Goal: Transaction & Acquisition: Purchase product/service

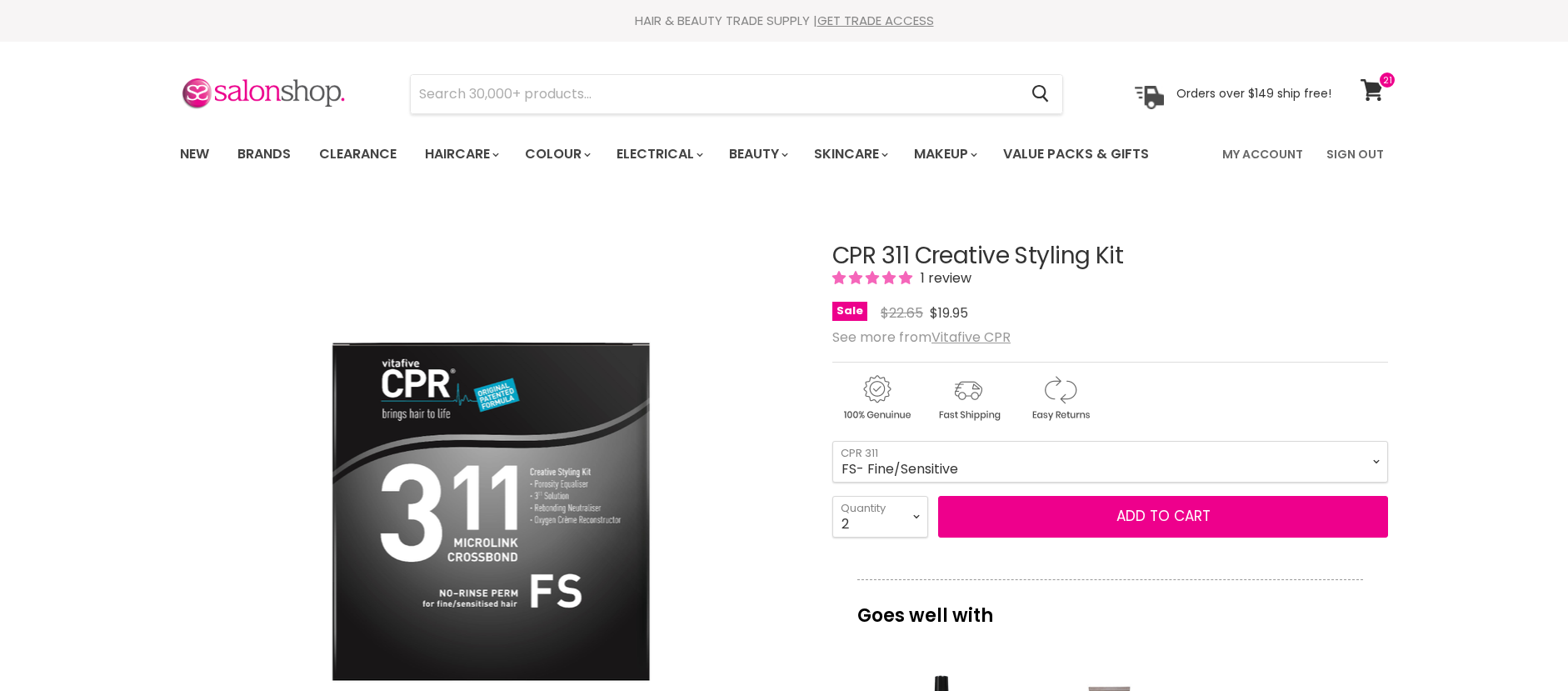
select select "2"
click at [1379, 87] on span at bounding box center [1387, 80] width 19 height 19
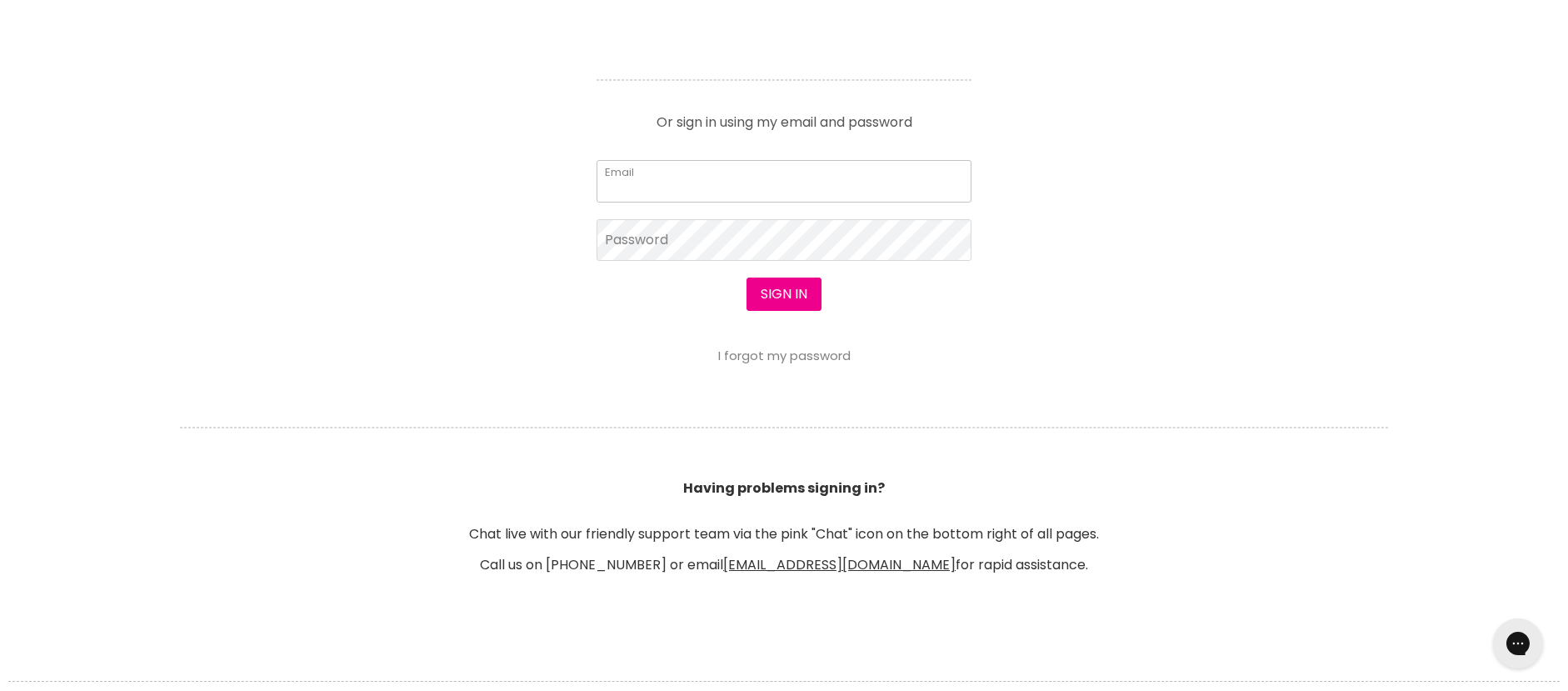
click at [648, 189] on input "Email" at bounding box center [784, 181] width 375 height 42
type input "[EMAIL_ADDRESS][DOMAIN_NAME]"
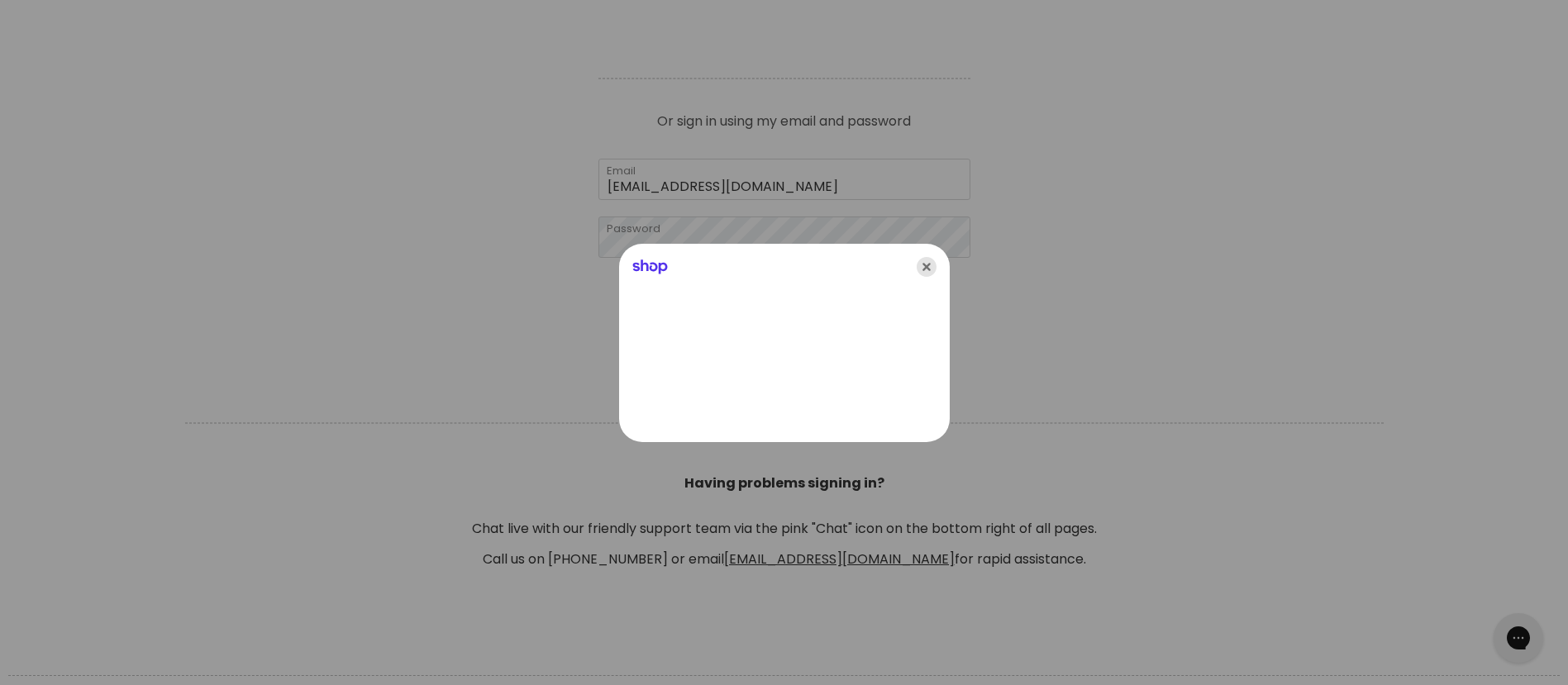
click at [922, 268] on icon "Close" at bounding box center [926, 267] width 20 height 20
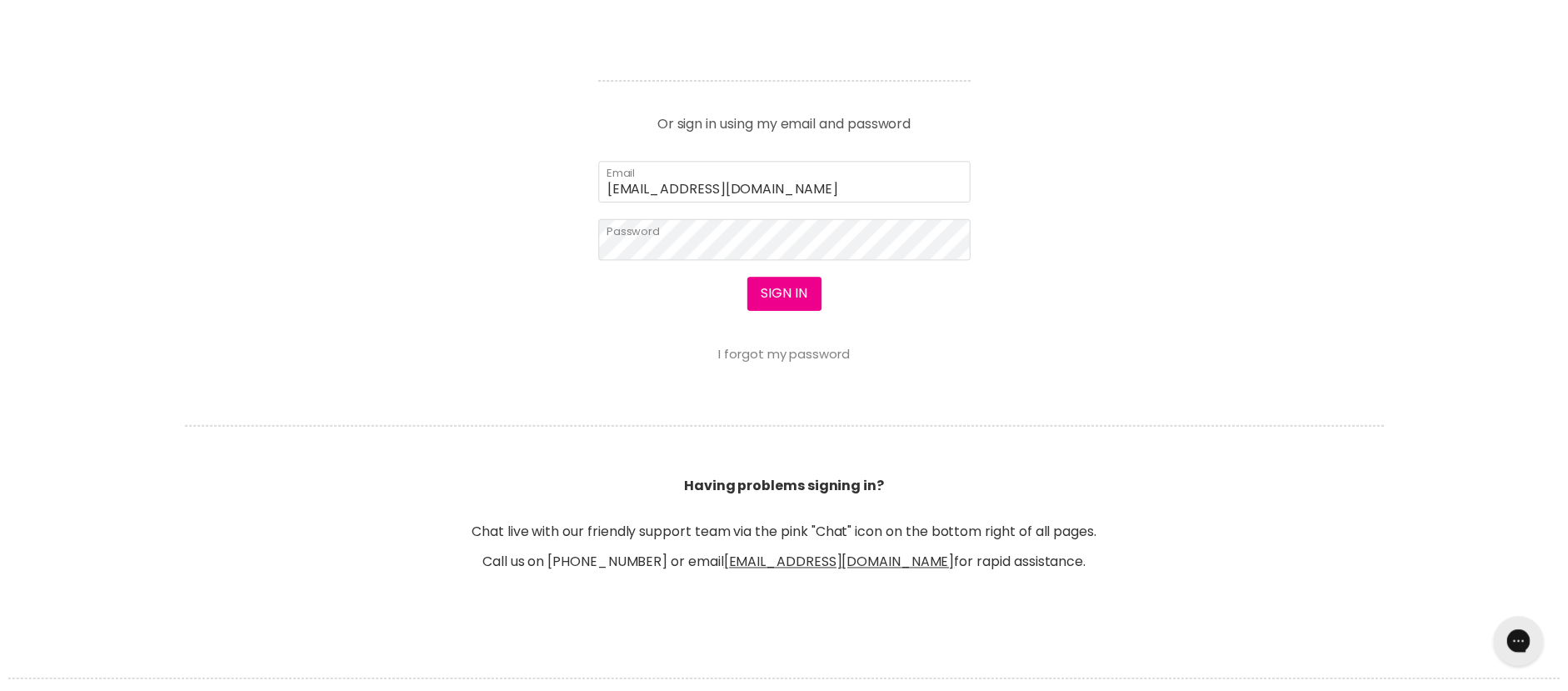
scroll to position [750, 0]
click at [785, 285] on button "Sign in" at bounding box center [784, 295] width 75 height 34
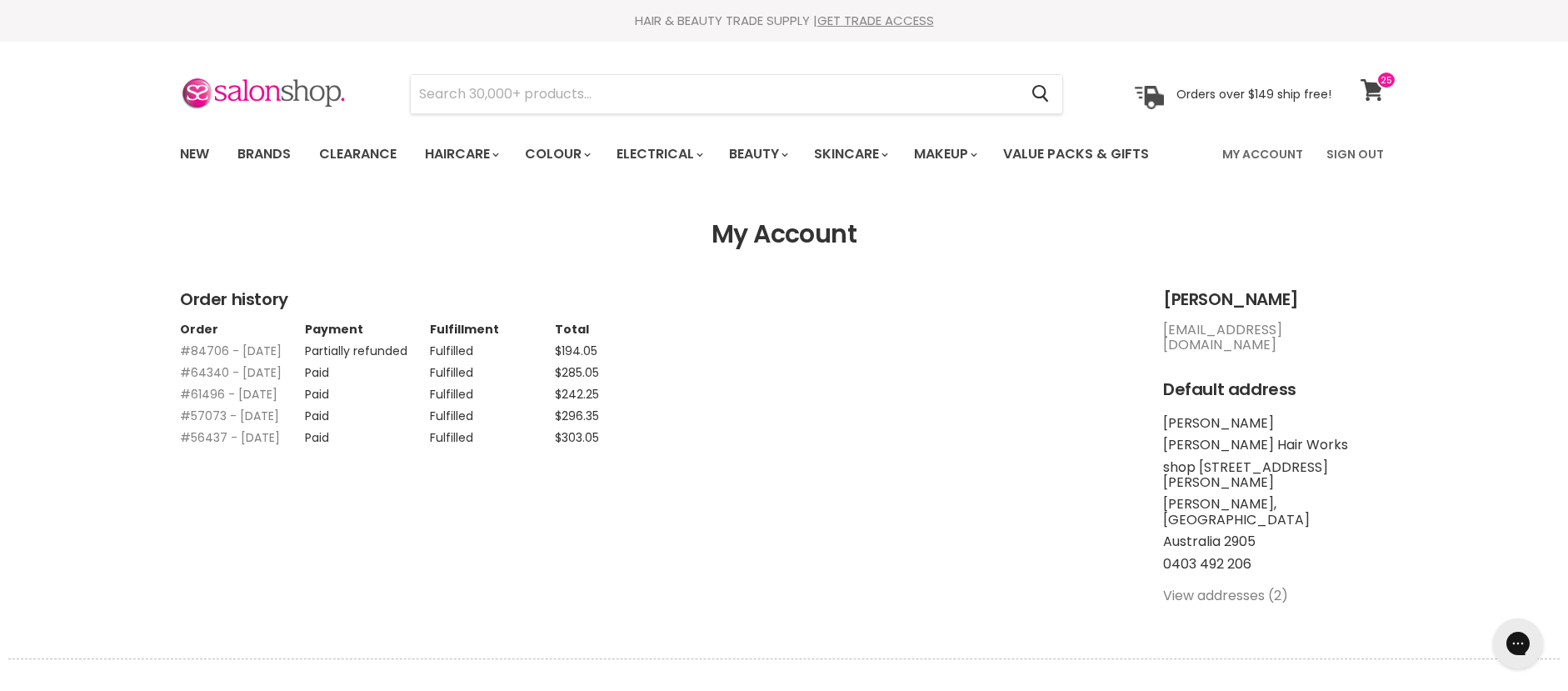
click at [1379, 83] on span at bounding box center [1386, 80] width 20 height 19
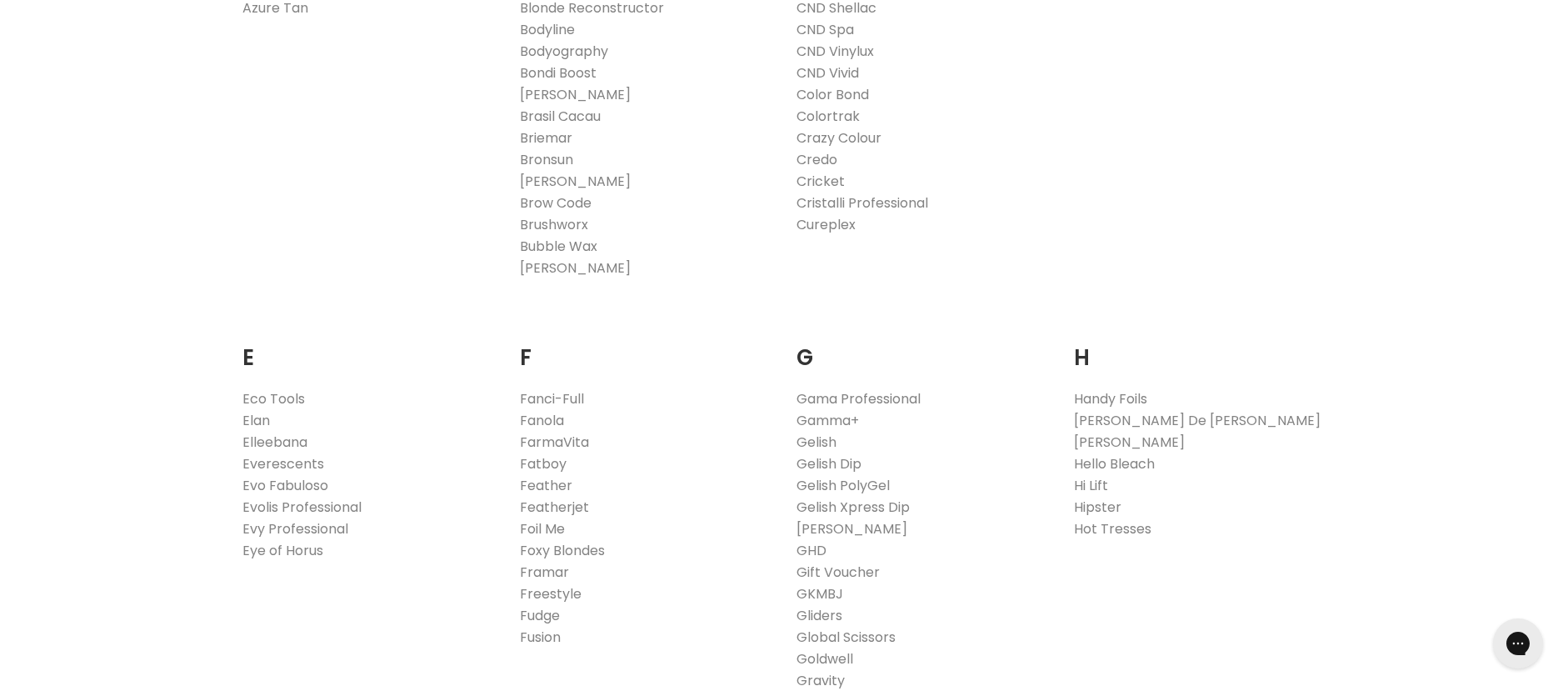
scroll to position [917, 0]
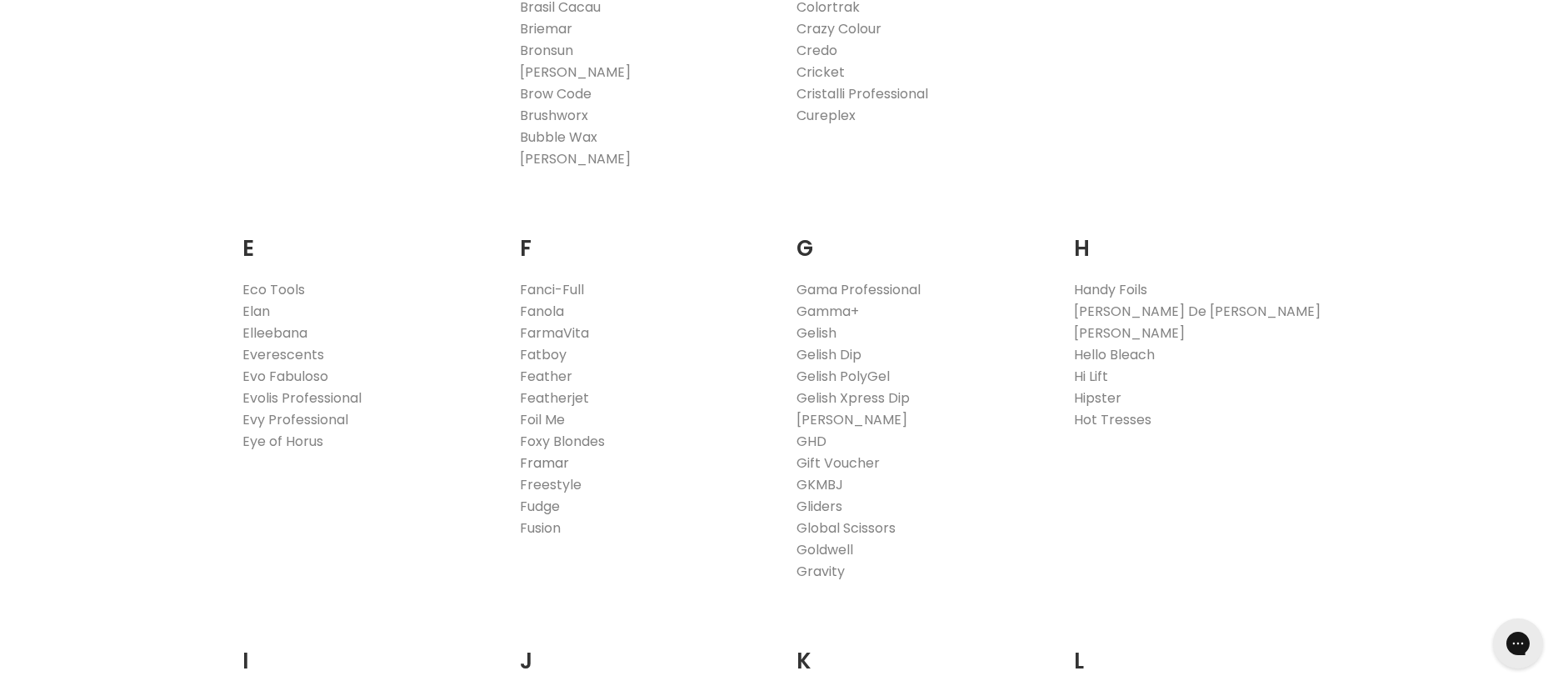
click at [549, 461] on link "Framar" at bounding box center [544, 463] width 49 height 19
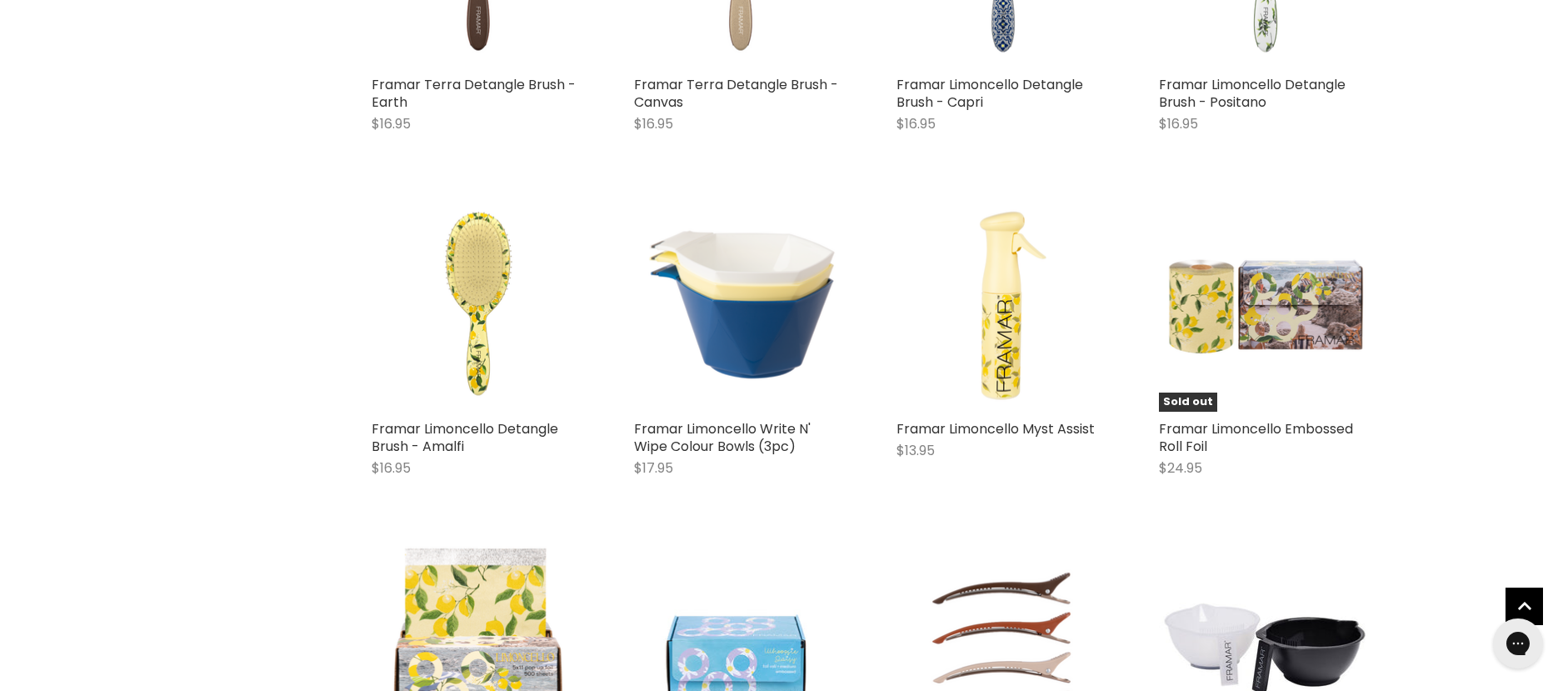
scroll to position [2585, 0]
